Goal: Task Accomplishment & Management: Use online tool/utility

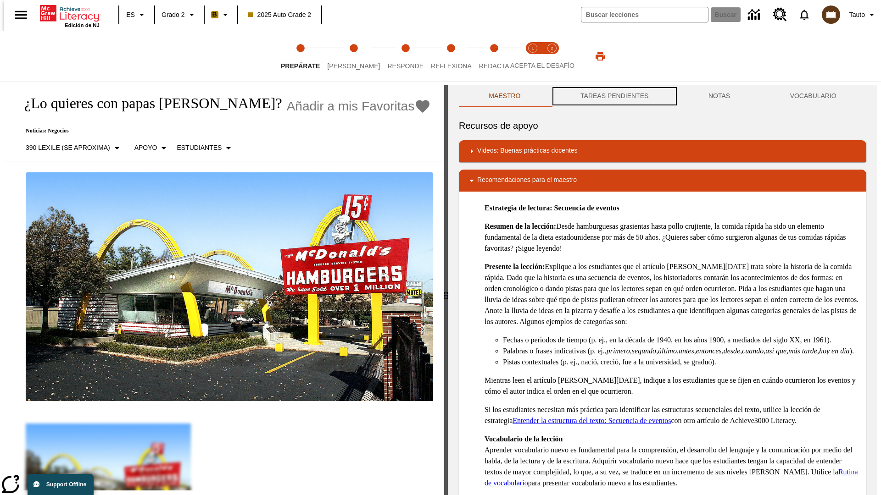
click at [613, 96] on button "TAREAS PENDIENTES" at bounding box center [615, 96] width 128 height 22
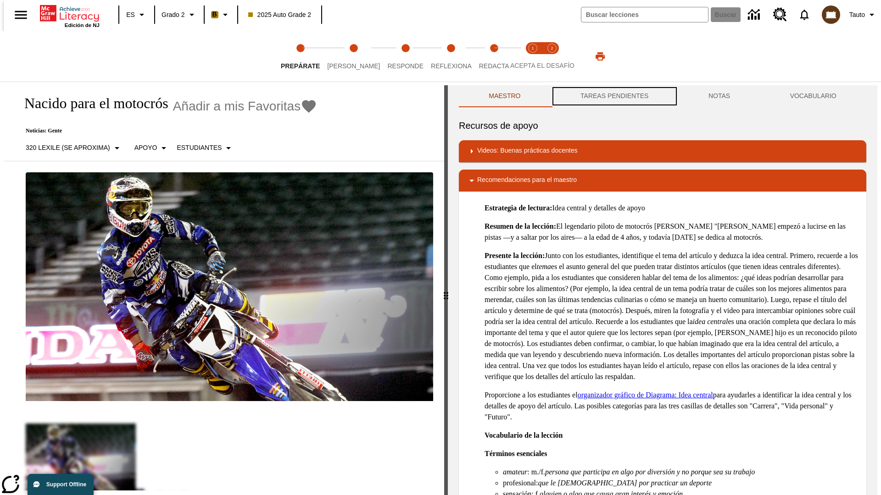
click at [613, 96] on button "TAREAS PENDIENTES" at bounding box center [615, 96] width 128 height 22
